Goal: Find specific page/section: Find specific page/section

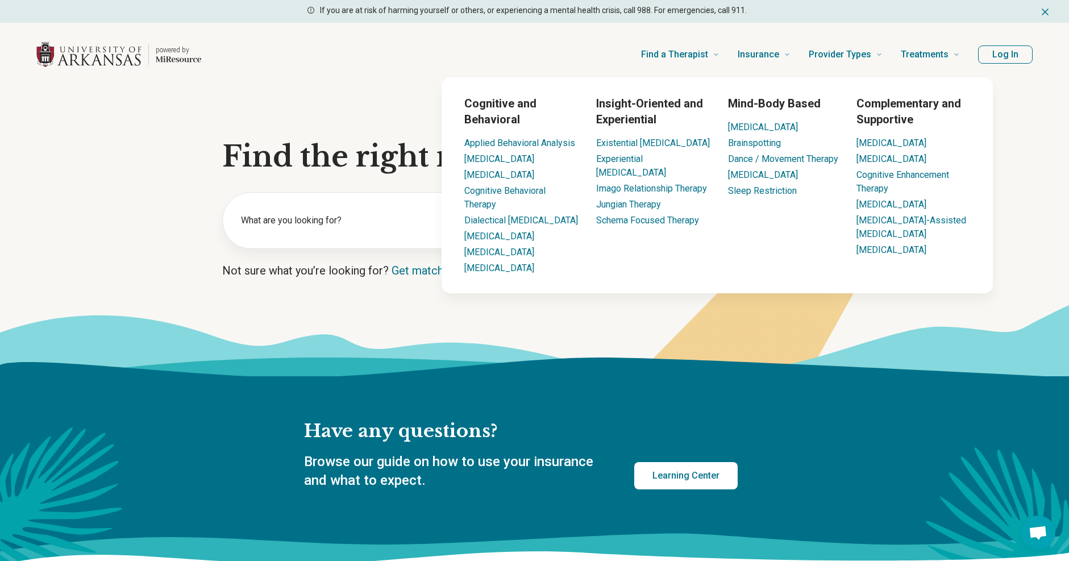
click at [1007, 49] on button "Log In" at bounding box center [1005, 54] width 55 height 18
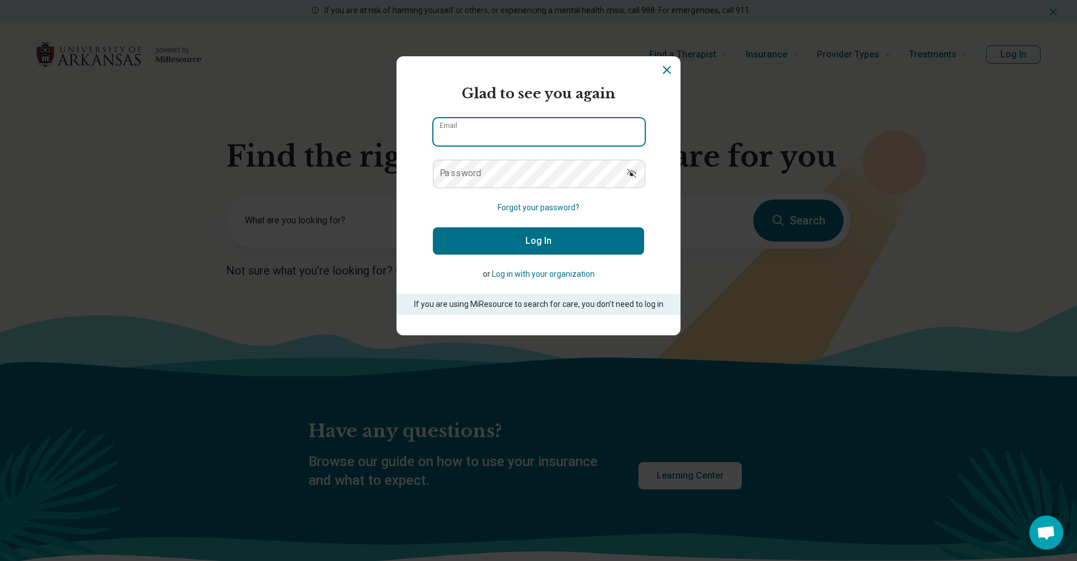
click at [500, 131] on input "Email" at bounding box center [538, 131] width 211 height 27
type input "**********"
click at [471, 173] on label "Password" at bounding box center [461, 173] width 42 height 9
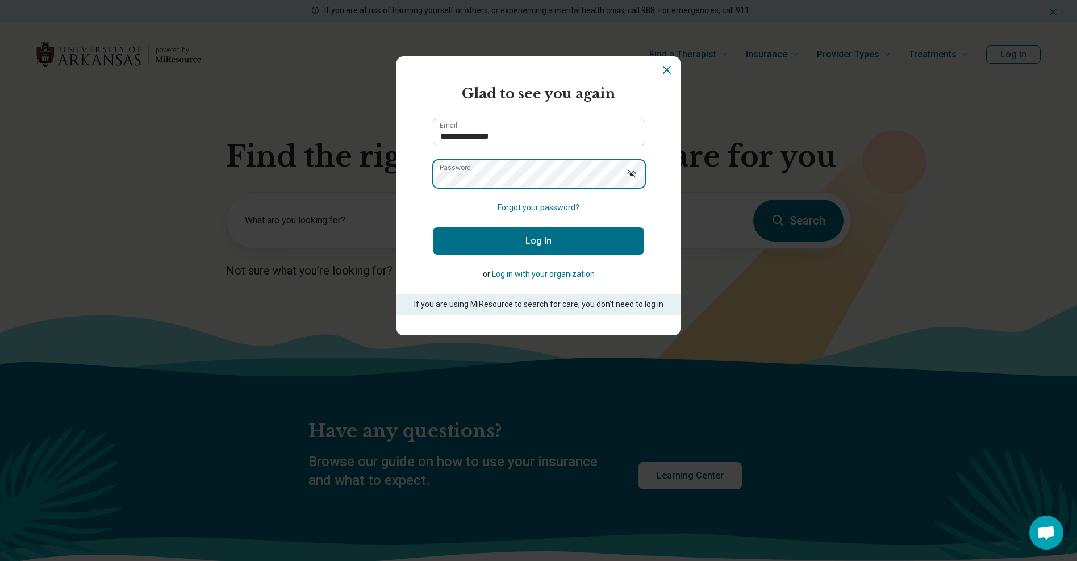
click at [433, 227] on button "Log In" at bounding box center [538, 240] width 211 height 27
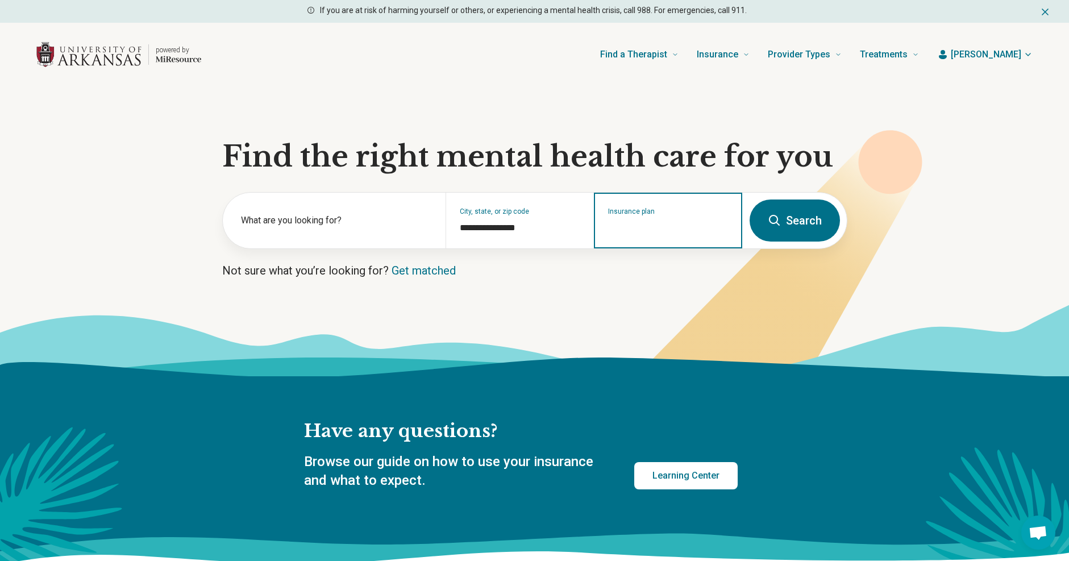
click at [648, 233] on input "Insurance plan" at bounding box center [668, 228] width 120 height 14
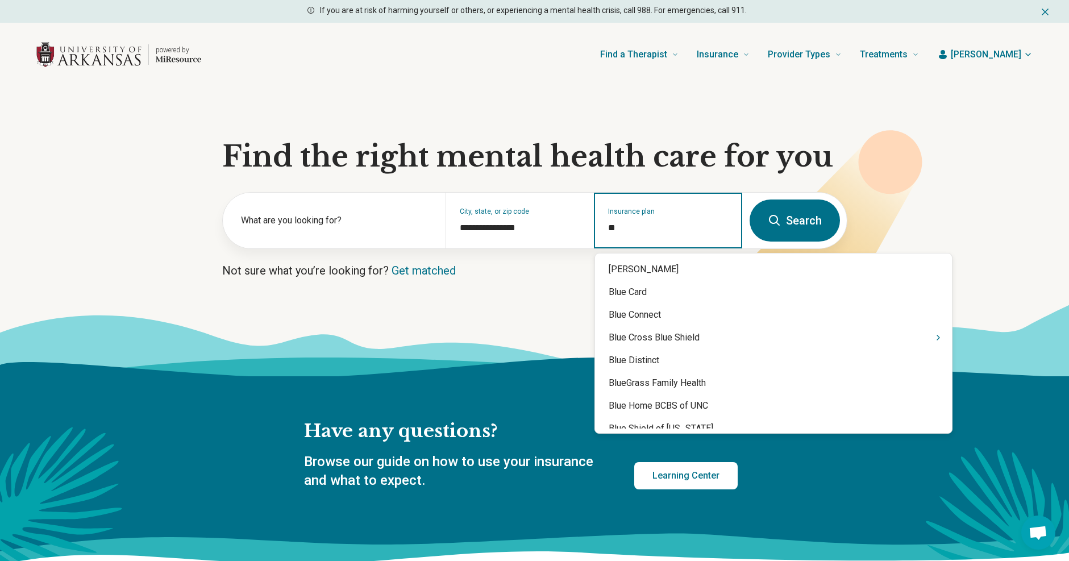
type input "*"
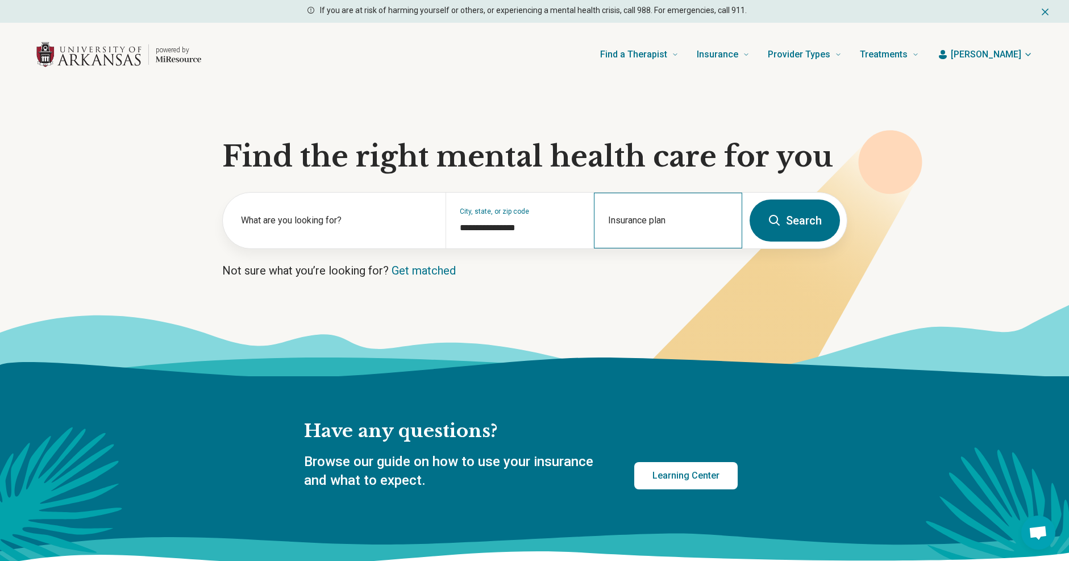
click at [615, 244] on div "Insurance plan" at bounding box center [668, 221] width 148 height 56
click at [1010, 55] on span "[PERSON_NAME]" at bounding box center [985, 55] width 70 height 14
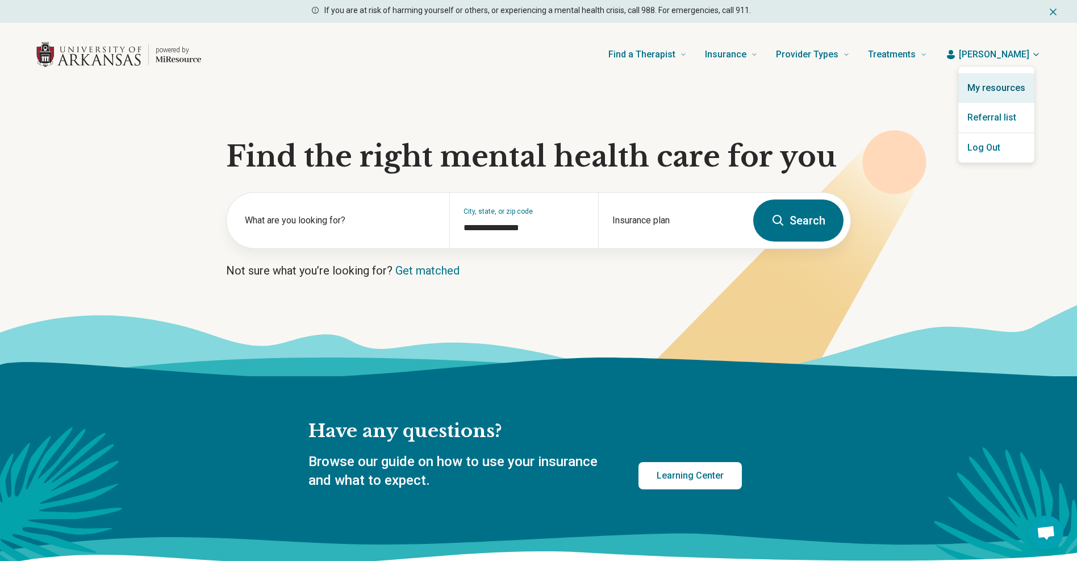
click at [1002, 92] on link "My resources" at bounding box center [996, 88] width 76 height 30
